Goal: Transaction & Acquisition: Purchase product/service

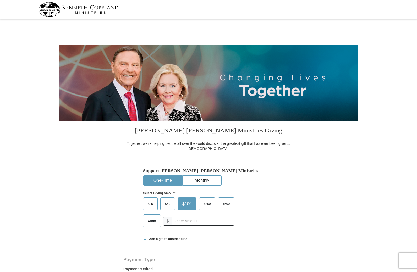
select select "MO"
click at [149, 222] on span "Other" at bounding box center [152, 221] width 14 height 8
click at [0, 0] on input "Other" at bounding box center [0, 0] width 0 height 0
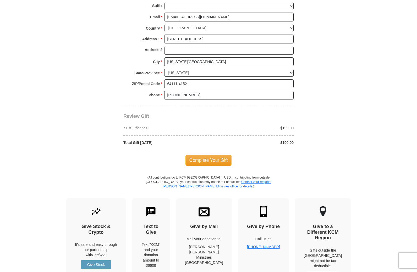
scroll to position [392, 0]
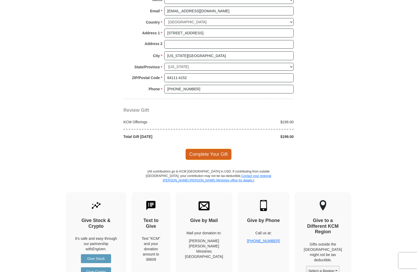
type input "199"
click at [217, 156] on span "Complete Your Gift" at bounding box center [208, 154] width 46 height 11
